Goal: Entertainment & Leisure: Consume media (video, audio)

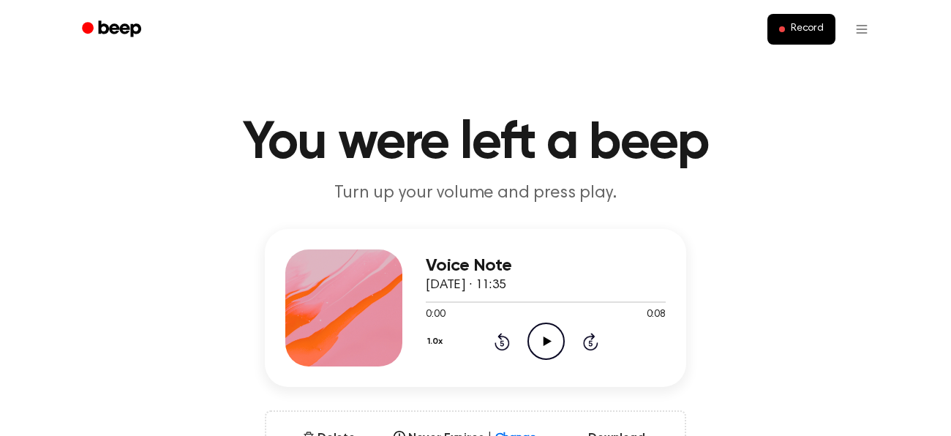
click at [545, 347] on icon "Play Audio" at bounding box center [545, 340] width 37 height 37
click at [553, 334] on icon "Play Audio" at bounding box center [545, 340] width 37 height 37
click at [531, 334] on icon "Play Audio" at bounding box center [545, 340] width 37 height 37
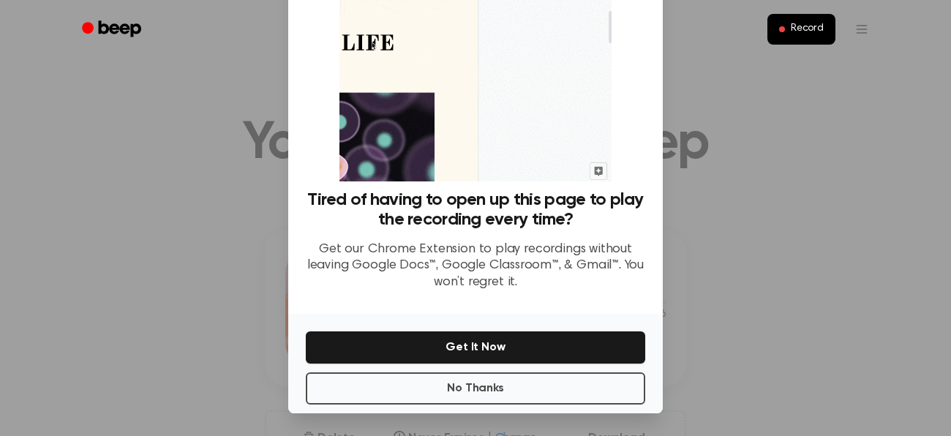
scroll to position [93, 0]
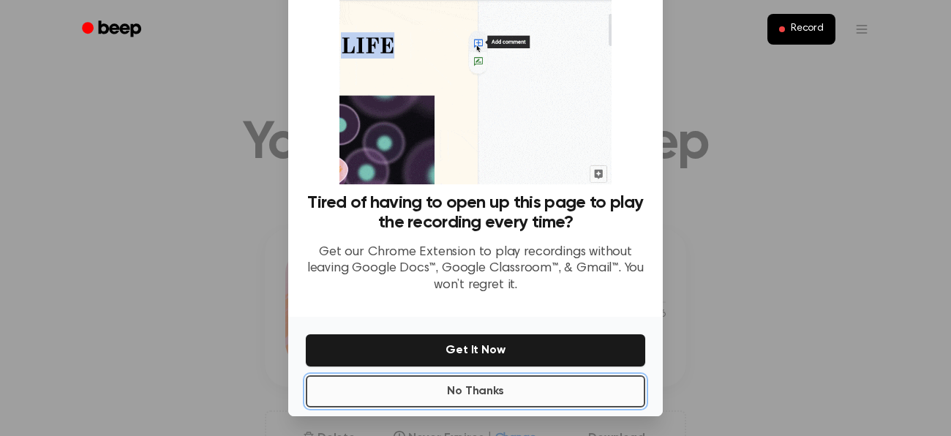
click at [548, 385] on button "No Thanks" at bounding box center [475, 391] width 339 height 32
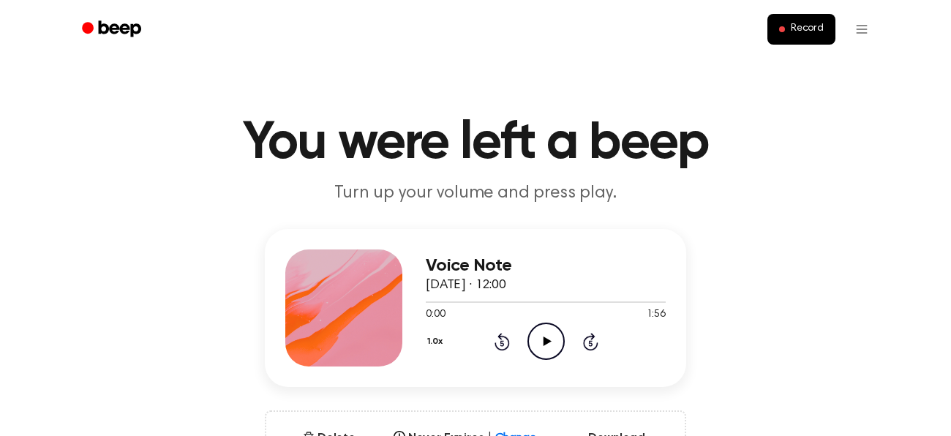
click at [545, 351] on icon "Play Audio" at bounding box center [545, 340] width 37 height 37
click at [547, 338] on icon at bounding box center [546, 341] width 7 height 10
